Goal: Task Accomplishment & Management: Manage account settings

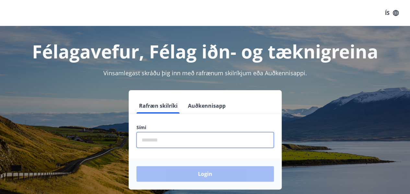
click at [181, 140] on input "phone" at bounding box center [204, 140] width 137 height 16
type input "********"
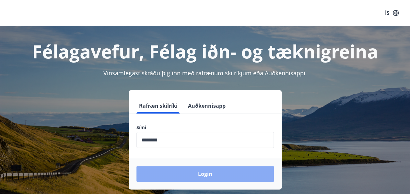
click at [205, 170] on button "Login" at bounding box center [204, 174] width 137 height 16
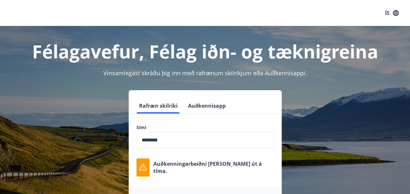
click at [257, 165] on div "Auðkenningarbeiðni [PERSON_NAME] út á tíma." at bounding box center [204, 167] width 137 height 18
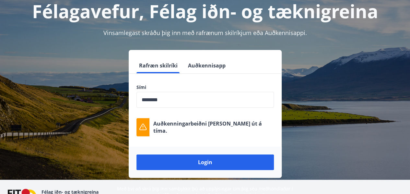
scroll to position [65, 0]
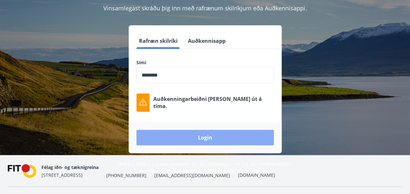
click at [200, 136] on button "Login" at bounding box center [204, 138] width 137 height 16
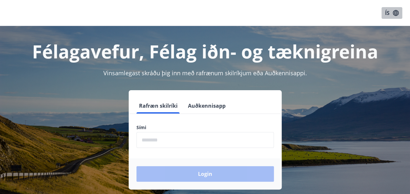
click at [396, 9] on button "ÍS" at bounding box center [391, 13] width 21 height 12
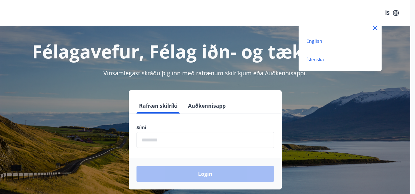
click at [316, 41] on span "English" at bounding box center [314, 41] width 16 height 6
